Goal: Communication & Community: Answer question/provide support

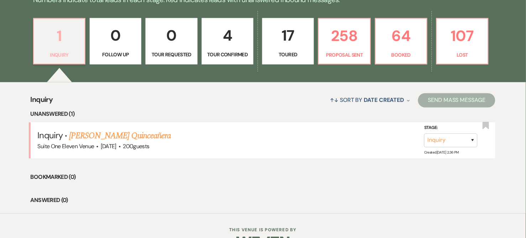
scroll to position [197, 0]
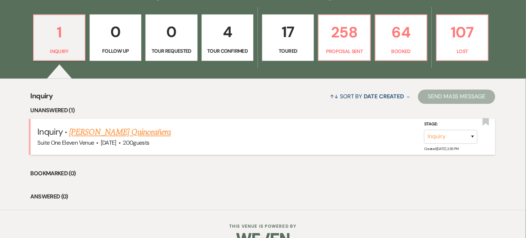
click at [127, 134] on link "[PERSON_NAME] Quinceañera" at bounding box center [120, 132] width 102 height 13
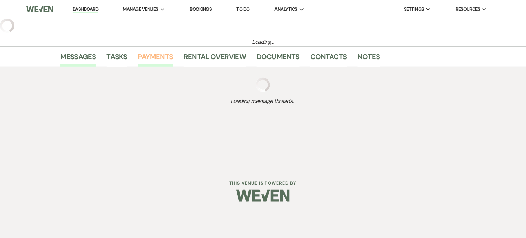
select select "5"
select select "15"
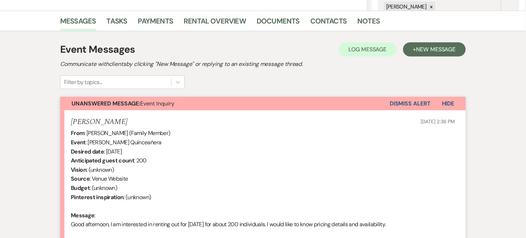
scroll to position [237, 0]
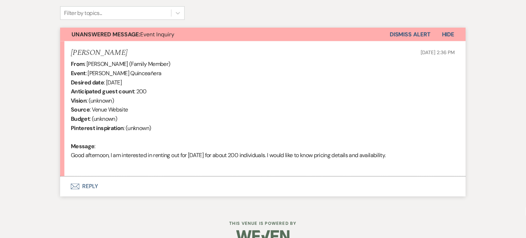
click at [83, 185] on button "Envelope Reply" at bounding box center [262, 186] width 405 height 20
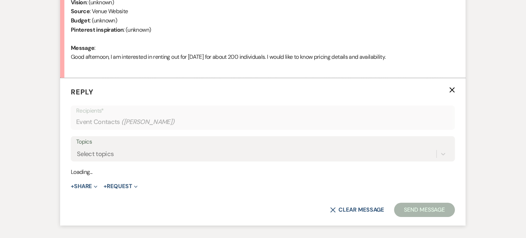
scroll to position [368, 0]
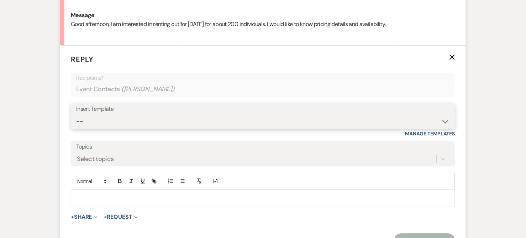
click at [446, 119] on select "-- Weven Planning Portal Introduction (Booked Events) Initial Inquiry Response …" at bounding box center [262, 121] width 373 height 14
select select "2841"
click at [76, 114] on select "-- Weven Planning Portal Introduction (Booked Events) Initial Inquiry Response …" at bounding box center [262, 121] width 373 height 14
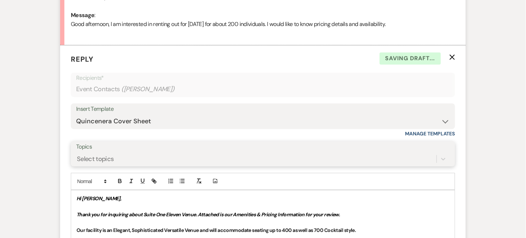
click at [173, 154] on div "Select topics" at bounding box center [262, 159] width 373 height 14
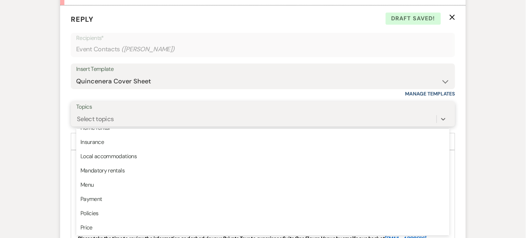
scroll to position [158, 0]
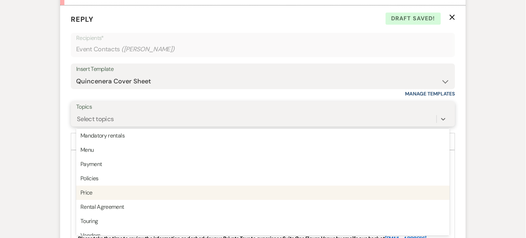
click at [92, 195] on div "Price" at bounding box center [262, 192] width 373 height 14
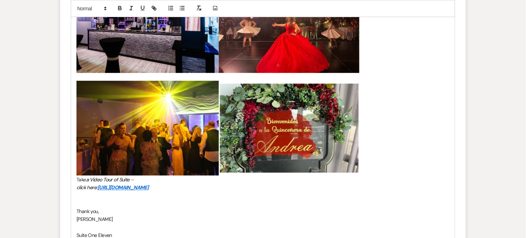
scroll to position [843, 0]
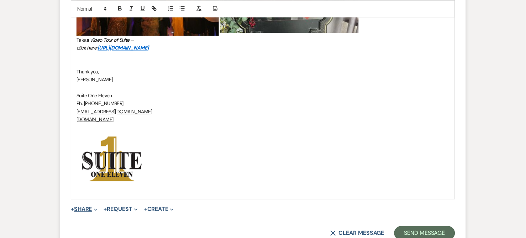
click at [92, 209] on button "+ Share Expand" at bounding box center [84, 209] width 27 height 6
click at [95, 206] on span "Collapse" at bounding box center [94, 208] width 5 height 7
click at [96, 208] on icon "Expand" at bounding box center [96, 210] width 4 height 4
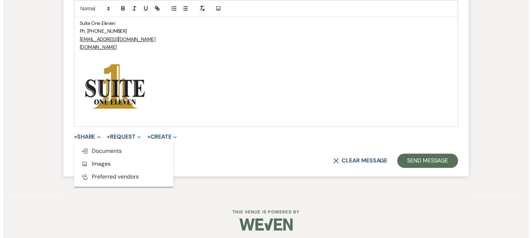
scroll to position [918, 0]
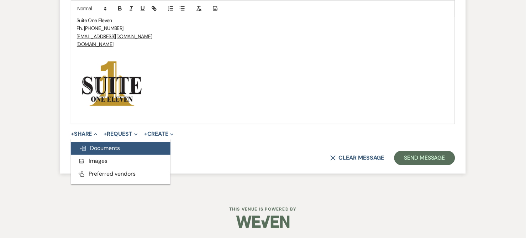
click at [110, 149] on span "Doc Upload Documents" at bounding box center [99, 147] width 41 height 7
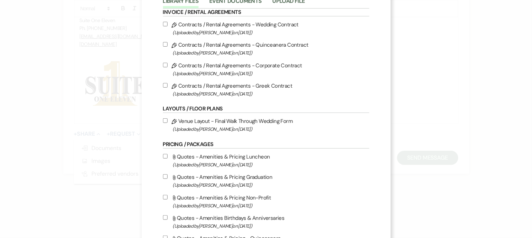
scroll to position [118, 0]
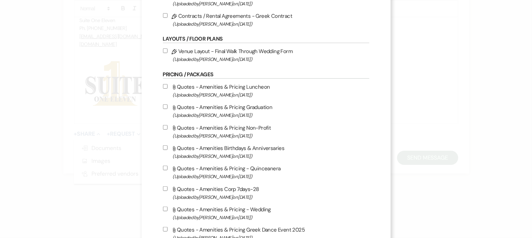
click at [163, 167] on input "Attach File Quotes - Amenities & Pricing - Quinceanera (Uploaded by [PERSON_NAM…" at bounding box center [165, 167] width 5 height 5
checkbox input "true"
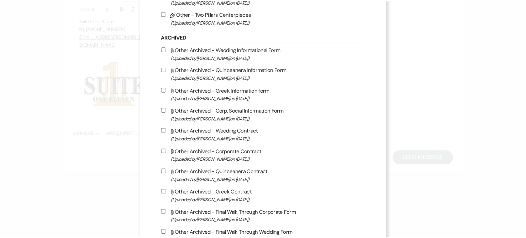
scroll to position [600, 0]
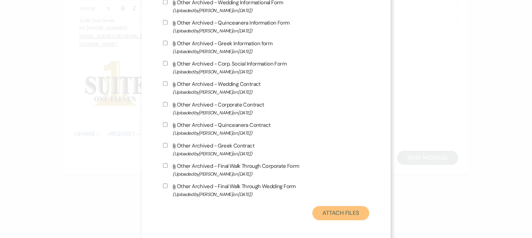
click at [330, 207] on button "Attach Files" at bounding box center [340, 213] width 57 height 14
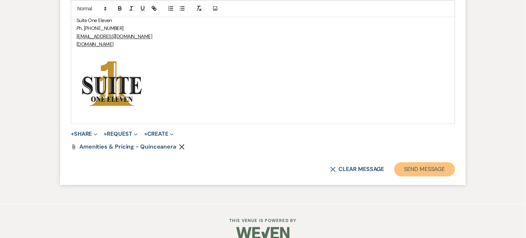
click at [414, 167] on button "Send Message" at bounding box center [424, 169] width 61 height 14
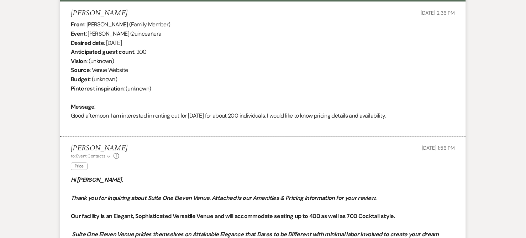
scroll to position [0, 0]
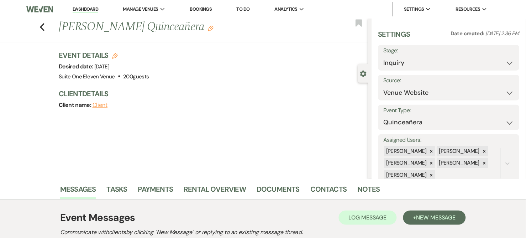
click at [509, 63] on div "Stage: Inquiry Follow Up Tour Requested Tour Confirmed Toured Proposal Sent Boo…" at bounding box center [448, 58] width 141 height 26
click at [504, 63] on select "Inquiry Follow Up Tour Requested Tour Confirmed Toured Proposal Sent Booked Lost" at bounding box center [448, 63] width 131 height 14
select select "6"
click at [383, 56] on select "Inquiry Follow Up Tour Requested Tour Confirmed Toured Proposal Sent Booked Lost" at bounding box center [448, 63] width 131 height 14
click at [503, 52] on button "Save" at bounding box center [504, 57] width 29 height 14
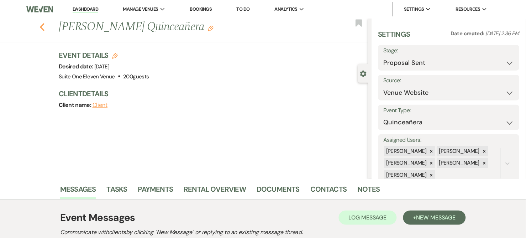
click at [45, 26] on icon "Previous" at bounding box center [41, 27] width 5 height 9
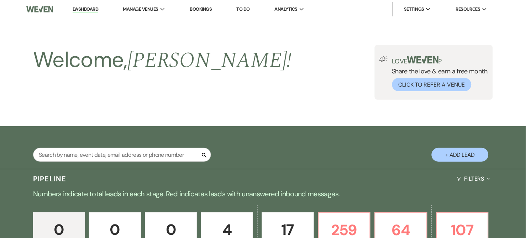
scroll to position [143, 0]
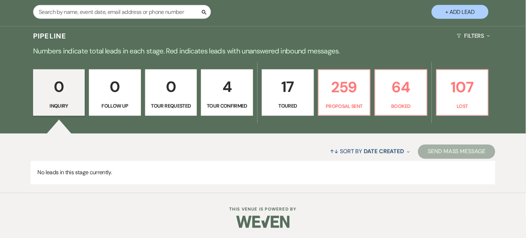
click at [471, 12] on button "+ Add Lead" at bounding box center [459, 12] width 57 height 14
select select "735"
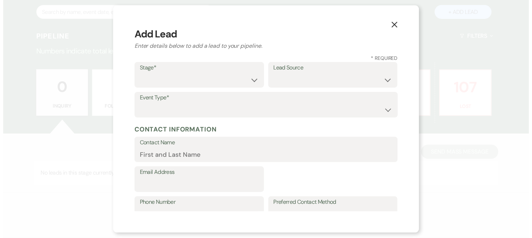
scroll to position [143, 0]
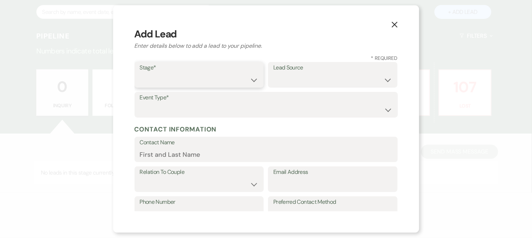
click at [215, 73] on select "Inquiry Follow Up Tour Requested Tour Confirmed Toured Proposal Sent Booked Lost" at bounding box center [199, 80] width 119 height 14
select select "1"
click at [140, 73] on select "Inquiry Follow Up Tour Requested Tour Confirmed Toured Proposal Sent Booked Lost" at bounding box center [199, 80] width 119 height 14
click at [298, 80] on select "Weven Venue Website Instagram Facebook Pinterest Google The Knot Wedding Wire H…" at bounding box center [332, 80] width 119 height 14
select select "20"
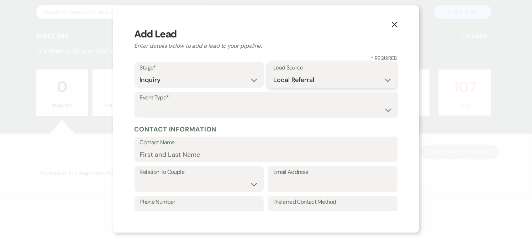
click at [273, 73] on select "Weven Venue Website Instagram Facebook Pinterest Google The Knot Wedding Wire H…" at bounding box center [332, 80] width 119 height 14
click at [168, 112] on select "Wedding Anniversary Party Baby Shower Bachelorette / Bachelor Party Birthday Pa…" at bounding box center [266, 110] width 252 height 14
select select "4"
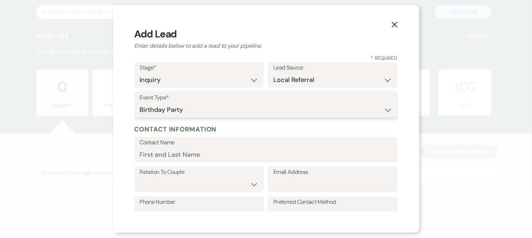
click at [140, 103] on select "Wedding Anniversary Party Baby Shower Bachelorette / Bachelor Party Birthday Pa…" at bounding box center [266, 110] width 252 height 14
click at [137, 107] on div "Event Type* Wedding Anniversary Party Baby Shower Bachelorette / Bachelor Party…" at bounding box center [265, 105] width 263 height 26
click at [139, 108] on div "Event Type* Wedding Anniversary Party Baby Shower Bachelorette / Bachelor Party…" at bounding box center [265, 105] width 263 height 26
click at [191, 104] on select "Wedding Anniversary Party Baby Shower Bachelorette / Bachelor Party Birthday Pa…" at bounding box center [266, 110] width 252 height 14
click at [191, 107] on select "Wedding Anniversary Party Baby Shower Bachelorette / Bachelor Party Birthday Pa…" at bounding box center [266, 110] width 252 height 14
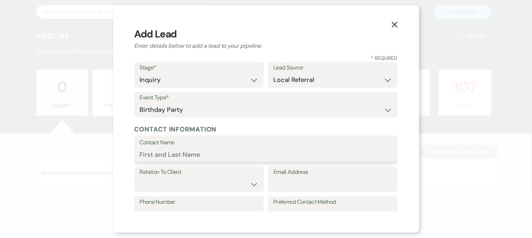
click at [171, 159] on input "Contact Name" at bounding box center [266, 154] width 252 height 14
type input "[PERSON_NAME]"
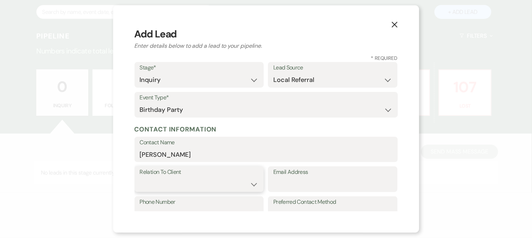
click at [199, 187] on select "Client Event Planner Parent of Client Family Member Friend Other" at bounding box center [199, 184] width 119 height 14
select select "1"
click at [140, 177] on select "Client Event Planner Parent of Client Family Member Friend Other" at bounding box center [199, 184] width 119 height 14
click at [290, 181] on input "Email Address" at bounding box center [332, 184] width 119 height 14
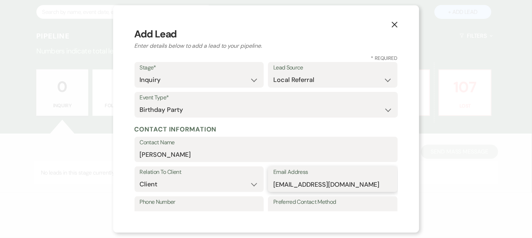
type input "[EMAIL_ADDRESS][DOMAIN_NAME]"
click at [180, 157] on input "[PERSON_NAME]" at bounding box center [266, 154] width 252 height 14
type input "[PERSON_NAME]"
click at [169, 203] on label "Phone Number" at bounding box center [199, 202] width 119 height 10
click at [169, 207] on input "Phone Number" at bounding box center [199, 214] width 119 height 14
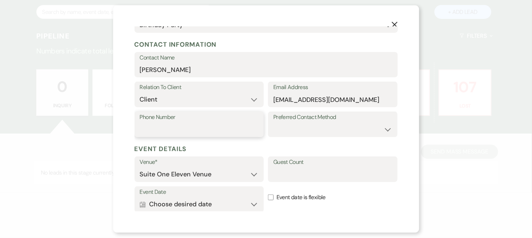
scroll to position [88, 0]
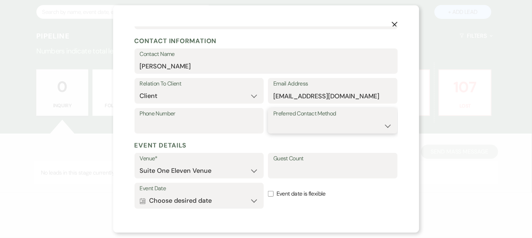
click at [382, 124] on select "Email Phone Text" at bounding box center [332, 126] width 119 height 14
select select "email"
click at [273, 119] on select "Email Phone Text" at bounding box center [332, 126] width 119 height 14
click at [290, 166] on input "Guest Count" at bounding box center [332, 171] width 119 height 14
type input "70"
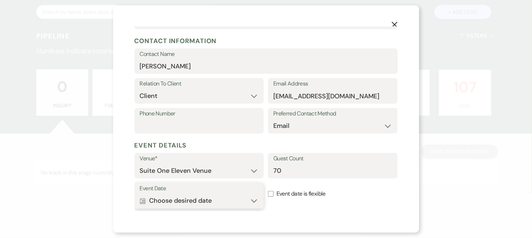
click at [248, 198] on button "Calendar Choose desired date Expand" at bounding box center [199, 200] width 119 height 14
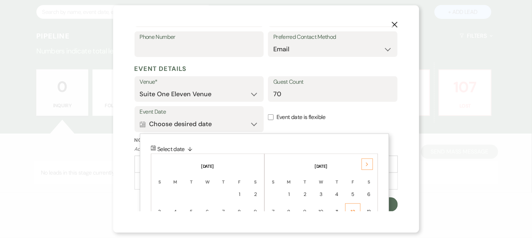
click at [350, 209] on div "12" at bounding box center [353, 211] width 6 height 7
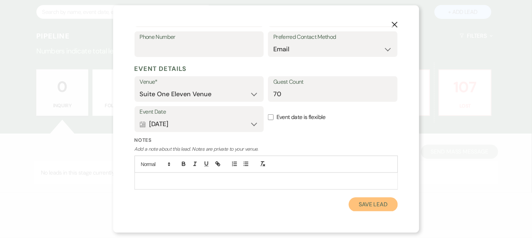
click at [368, 204] on button "Save Lead" at bounding box center [372, 204] width 49 height 14
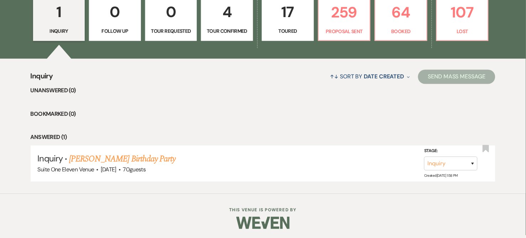
scroll to position [218, 0]
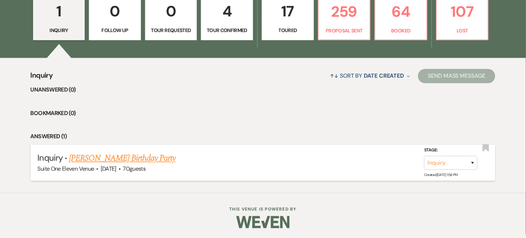
click at [135, 155] on link "[PERSON_NAME] Birthday Party" at bounding box center [122, 158] width 106 height 13
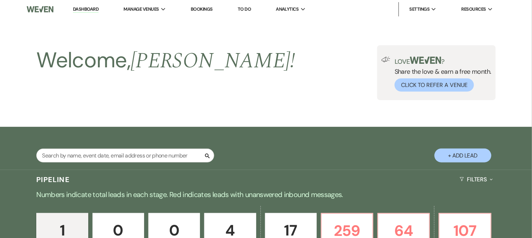
select select "20"
select select "4"
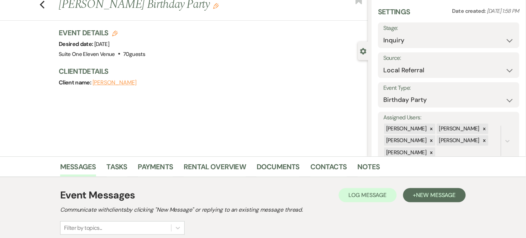
scroll to position [11, 0]
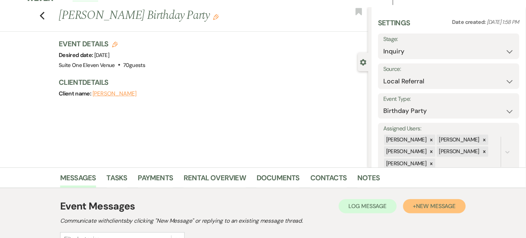
click at [419, 204] on span "New Message" at bounding box center [435, 205] width 39 height 7
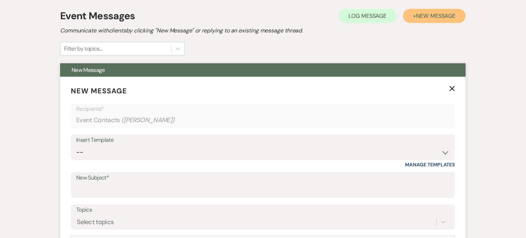
scroll to position [288, 0]
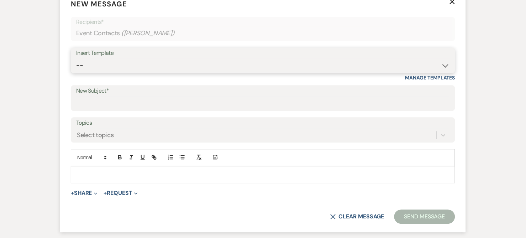
click at [116, 64] on select "-- Weven Planning Portal Introduction (Booked Events) Initial Inquiry Response …" at bounding box center [262, 66] width 373 height 14
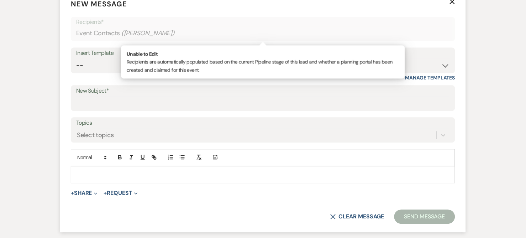
click at [187, 28] on div "Event Contacts ( [PERSON_NAME] )" at bounding box center [262, 34] width 373 height 14
click at [110, 65] on select "-- Weven Planning Portal Introduction (Booked Events) Initial Inquiry Response …" at bounding box center [262, 66] width 373 height 14
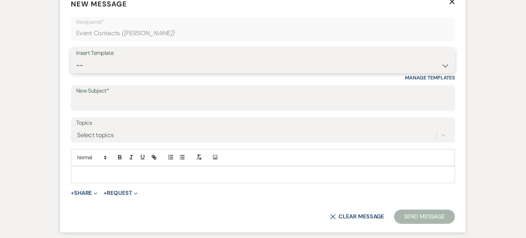
select select "15"
click at [76, 59] on select "-- Weven Planning Portal Introduction (Booked Events) Initial Inquiry Response …" at bounding box center [262, 66] width 373 height 14
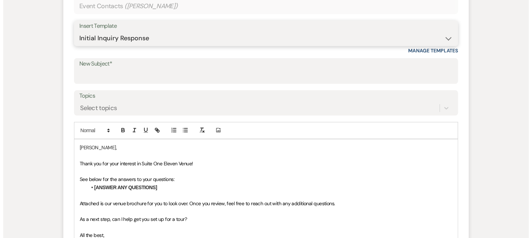
scroll to position [367, 0]
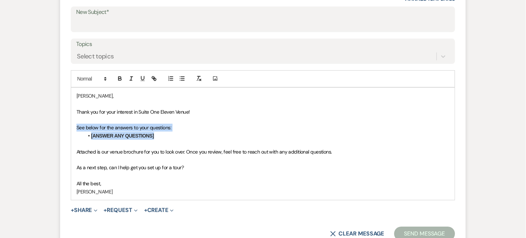
drag, startPoint x: 74, startPoint y: 127, endPoint x: 173, endPoint y: 136, distance: 99.6
click at [173, 136] on div "[PERSON_NAME], Thank you for your interest in Suite One Eleven Venue! See below…" at bounding box center [262, 143] width 383 height 112
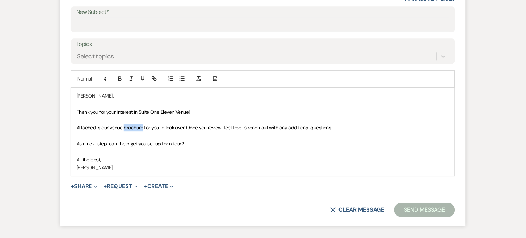
drag, startPoint x: 143, startPoint y: 126, endPoint x: 124, endPoint y: 127, distance: 18.5
click at [124, 127] on span "Attached is our venue brochure for you to look over. Once you review, feel free…" at bounding box center [203, 127] width 255 height 6
click at [93, 185] on button "+ Share Expand" at bounding box center [84, 186] width 27 height 6
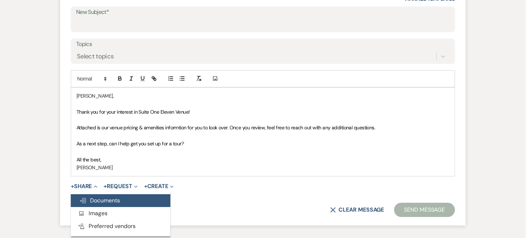
click at [96, 196] on button "Doc Upload Documents" at bounding box center [121, 200] width 100 height 13
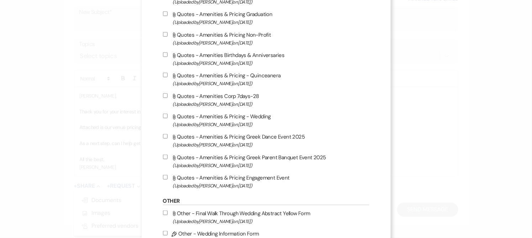
scroll to position [197, 0]
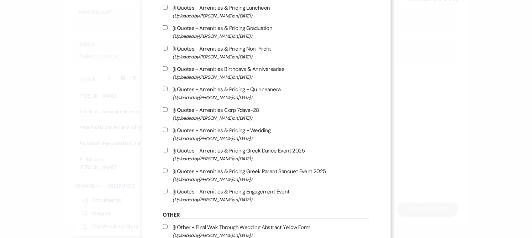
click at [163, 66] on input "Attach File Quotes - Amenities Birthdays & Anniversaries (Uploaded by [PERSON_N…" at bounding box center [165, 68] width 5 height 5
checkbox input "true"
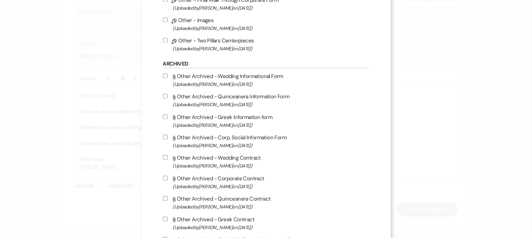
scroll to position [600, 0]
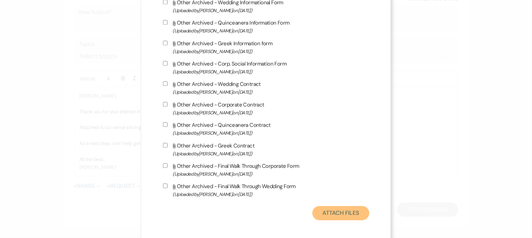
click at [324, 211] on button "Attach Files" at bounding box center [340, 213] width 57 height 14
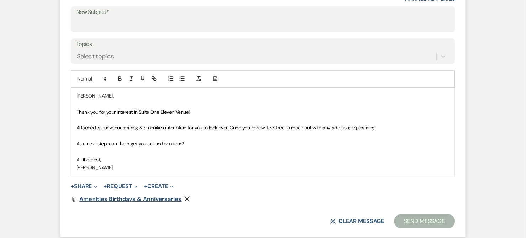
click at [107, 198] on span "Amenities Birthdays & Anniversaries" at bounding box center [130, 198] width 102 height 7
click at [187, 198] on icon "Remove" at bounding box center [187, 199] width 6 height 6
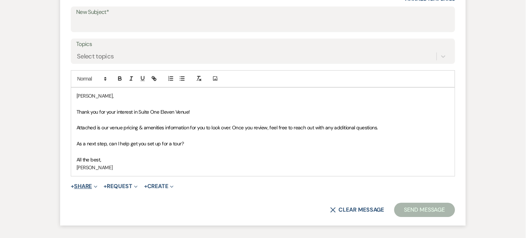
click at [95, 185] on span "Expand" at bounding box center [94, 185] width 5 height 7
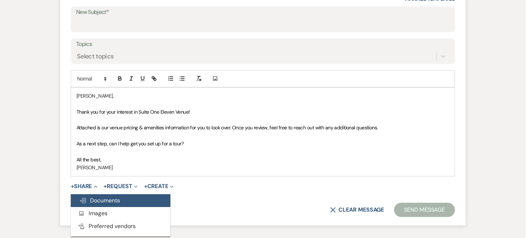
click at [93, 197] on span "Doc Upload Documents" at bounding box center [99, 199] width 41 height 7
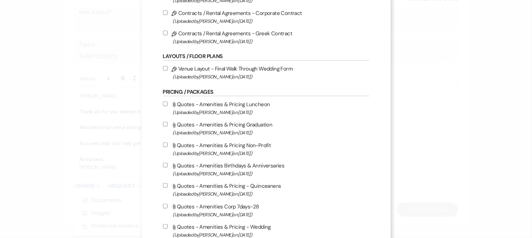
scroll to position [118, 0]
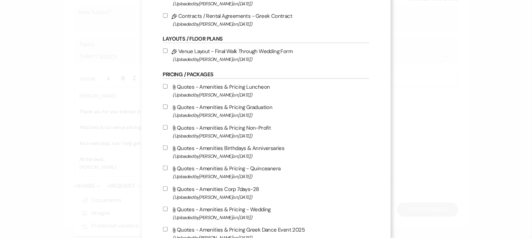
click at [163, 186] on input "Attach File Quotes - Amenities Corp 7days-28 (Uploaded by [PERSON_NAME] on [DAT…" at bounding box center [165, 188] width 5 height 5
checkbox input "true"
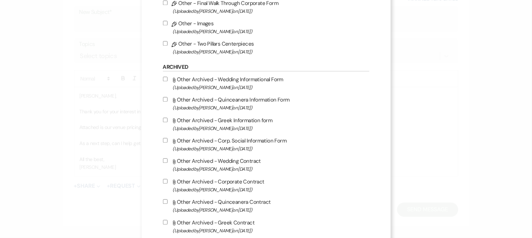
scroll to position [600, 0]
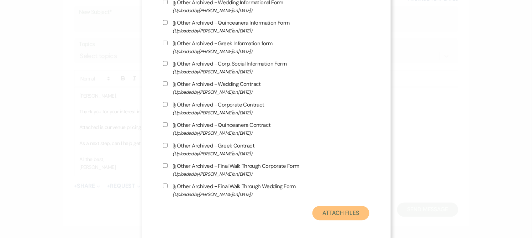
click at [350, 211] on button "Attach Files" at bounding box center [340, 213] width 57 height 14
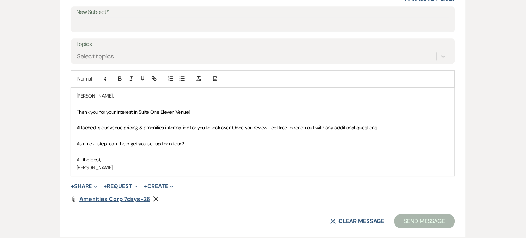
click at [104, 201] on span "Amenities Corp 7days-28" at bounding box center [114, 198] width 71 height 7
click at [155, 196] on icon "Remove" at bounding box center [156, 199] width 6 height 6
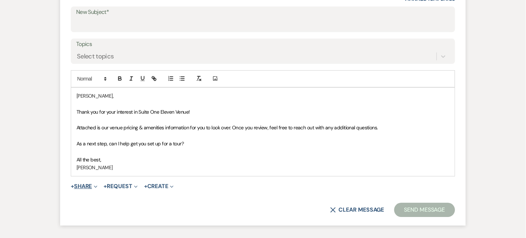
click at [84, 185] on button "+ Share Expand" at bounding box center [84, 186] width 27 height 6
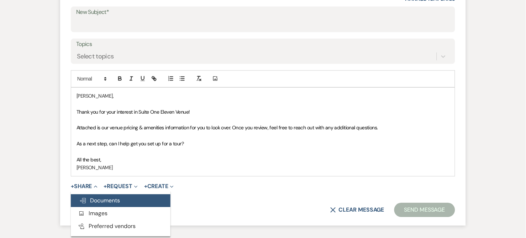
click at [91, 200] on span "Doc Upload Documents" at bounding box center [99, 199] width 41 height 7
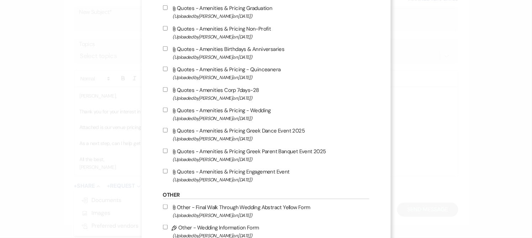
scroll to position [197, 0]
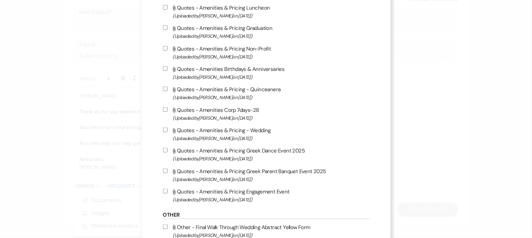
click at [163, 67] on input "Attach File Quotes - Amenities Birthdays & Anniversaries (Uploaded by [PERSON_N…" at bounding box center [165, 68] width 5 height 5
checkbox input "true"
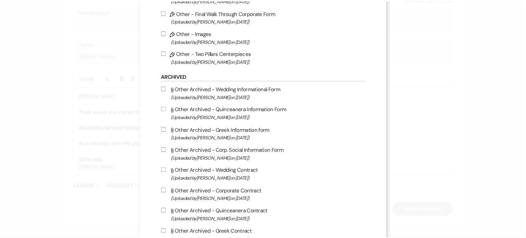
scroll to position [600, 0]
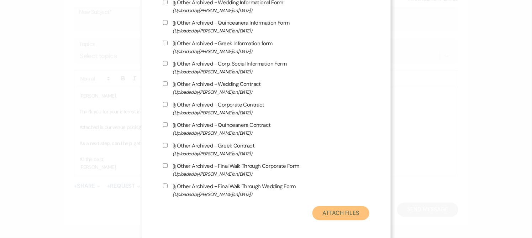
click at [349, 206] on button "Attach Files" at bounding box center [340, 213] width 57 height 14
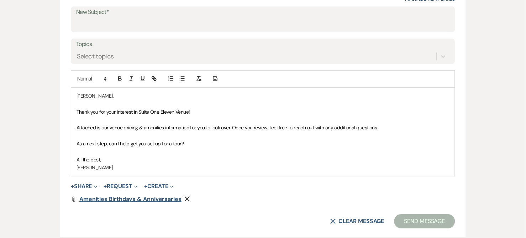
click at [166, 198] on span "Amenities Birthdays & Anniversaries" at bounding box center [130, 198] width 102 height 7
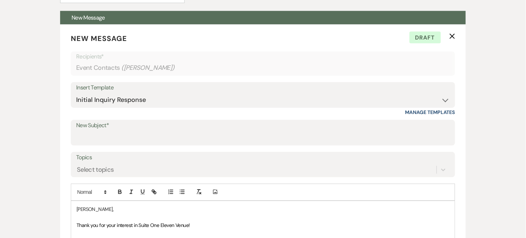
scroll to position [367, 0]
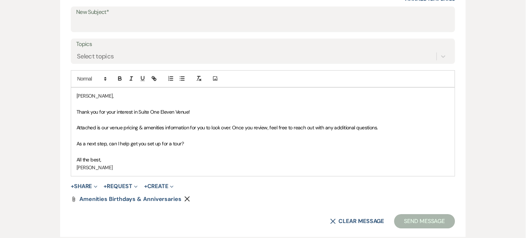
click at [234, 129] on span "Attached is our venue pricing & amenities information for you to look over. Onc…" at bounding box center [226, 127] width 301 height 6
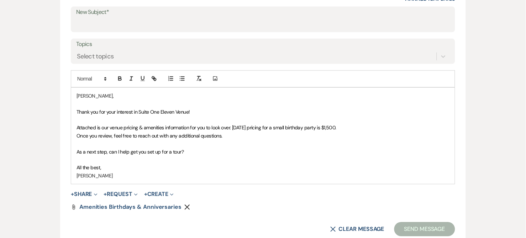
click at [145, 176] on p "[PERSON_NAME]" at bounding box center [262, 175] width 373 height 8
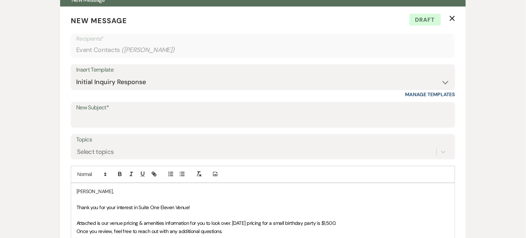
scroll to position [248, 0]
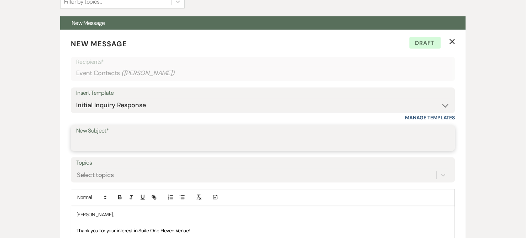
click at [108, 139] on input "New Subject*" at bounding box center [262, 143] width 373 height 14
click at [233, 145] on input "New Subject*" at bounding box center [262, 143] width 373 height 14
click at [235, 137] on input "New Subject*" at bounding box center [262, 143] width 373 height 14
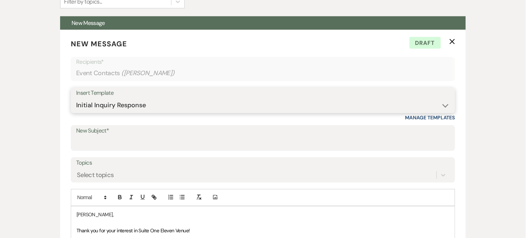
click at [249, 102] on select "-- Weven Planning Portal Introduction (Booked Events) Initial Inquiry Response …" at bounding box center [262, 106] width 373 height 14
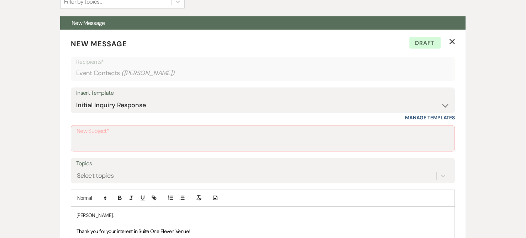
click at [459, 64] on form "New Message X Draft Recipients* Event Contacts ( [PERSON_NAME] ) Insert Templat…" at bounding box center [262, 197] width 405 height 334
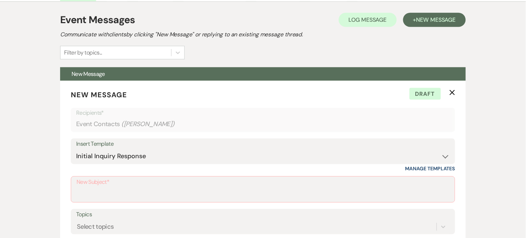
scroll to position [474, 0]
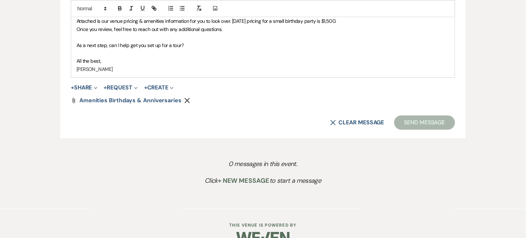
click at [429, 119] on button "Send Message" at bounding box center [424, 122] width 61 height 14
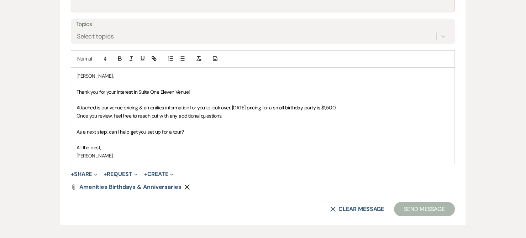
scroll to position [435, 0]
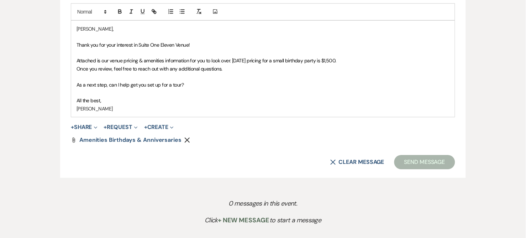
click at [229, 149] on form "New Message X Draft Recipients* Event Contacts ( [PERSON_NAME] ) Insert Templat…" at bounding box center [262, 11] width 405 height 334
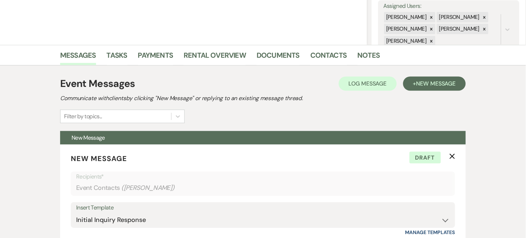
scroll to position [0, 0]
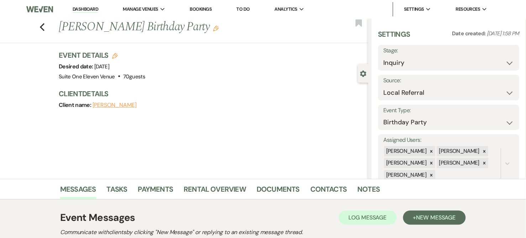
click at [219, 110] on div "Event Details Edit Desired date: [DATE] Venue: Suite One Eleven Venue . 70 gues…" at bounding box center [213, 83] width 309 height 67
click at [214, 83] on div "Event Details Edit Desired date: [DATE] Venue: Suite One Eleven Venue . 70 gues…" at bounding box center [213, 83] width 309 height 67
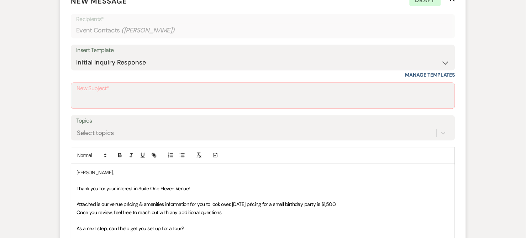
scroll to position [316, 0]
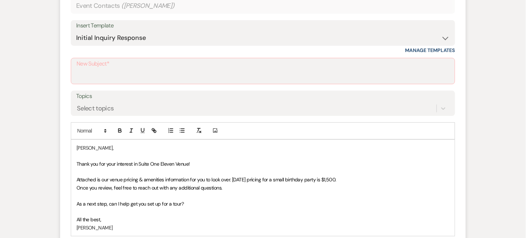
click at [247, 65] on label "New Subject*" at bounding box center [262, 64] width 373 height 10
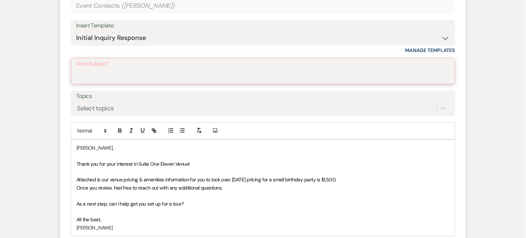
click at [247, 69] on input "New Subject*" at bounding box center [262, 76] width 373 height 14
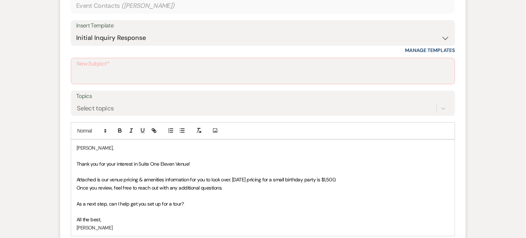
click at [244, 66] on label "New Subject*" at bounding box center [262, 64] width 373 height 10
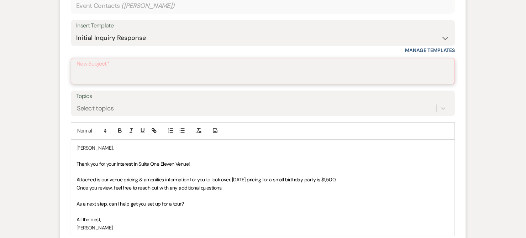
click at [244, 69] on input "New Subject*" at bounding box center [262, 76] width 373 height 14
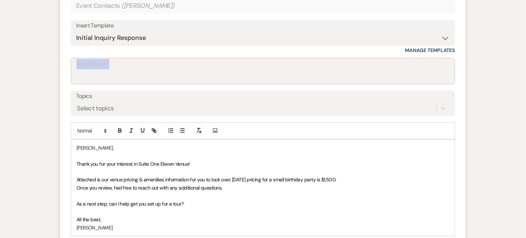
click at [244, 66] on label "New Subject*" at bounding box center [262, 64] width 373 height 10
click at [244, 69] on input "New Subject*" at bounding box center [262, 76] width 373 height 14
click at [244, 66] on label "New Subject*" at bounding box center [262, 64] width 373 height 10
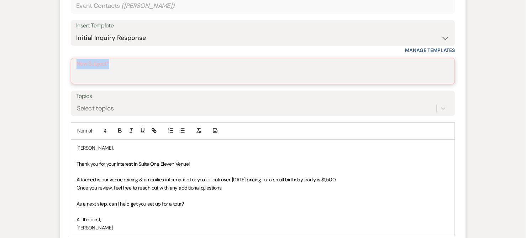
click at [244, 69] on input "New Subject*" at bounding box center [262, 76] width 373 height 14
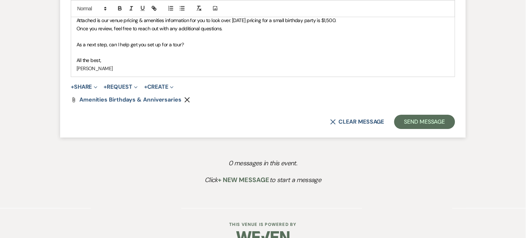
scroll to position [490, 0]
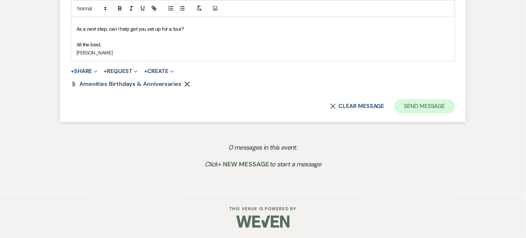
type input "50th Birthday Party"
click at [424, 102] on button "Send Message" at bounding box center [424, 106] width 61 height 14
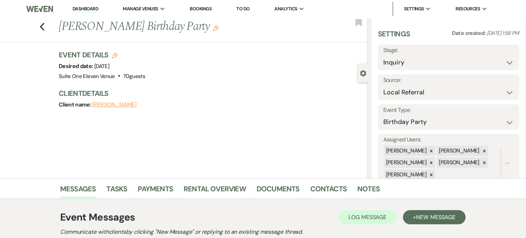
scroll to position [0, 0]
click at [463, 59] on select "Inquiry Follow Up Tour Requested Tour Confirmed Toured Proposal Sent Booked Lost" at bounding box center [448, 63] width 131 height 14
select select "6"
click at [383, 56] on select "Inquiry Follow Up Tour Requested Tour Confirmed Toured Proposal Sent Booked Lost" at bounding box center [448, 63] width 131 height 14
click at [497, 60] on button "Save" at bounding box center [504, 57] width 29 height 14
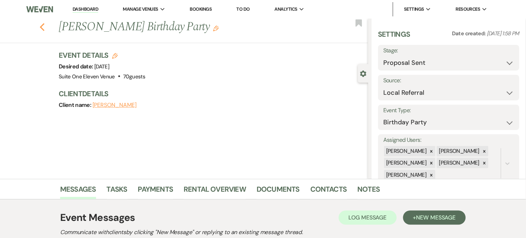
click at [45, 27] on icon "Previous" at bounding box center [41, 27] width 5 height 9
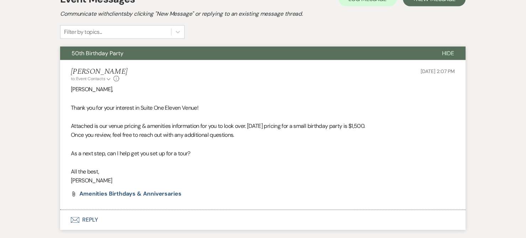
select select "6"
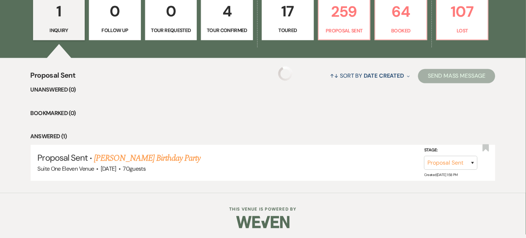
scroll to position [143, 0]
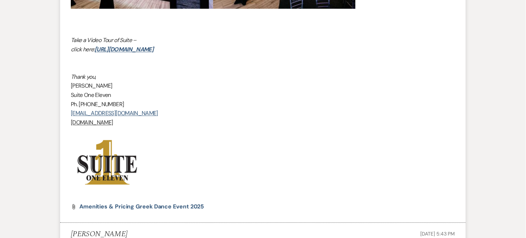
scroll to position [907, 0]
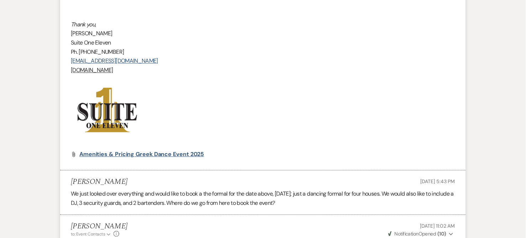
click at [94, 155] on span "Amenities & Pricing Greek Dance Event 2025" at bounding box center [141, 153] width 125 height 7
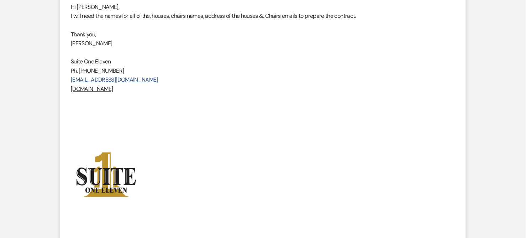
scroll to position [1302, 0]
